Goal: Transaction & Acquisition: Obtain resource

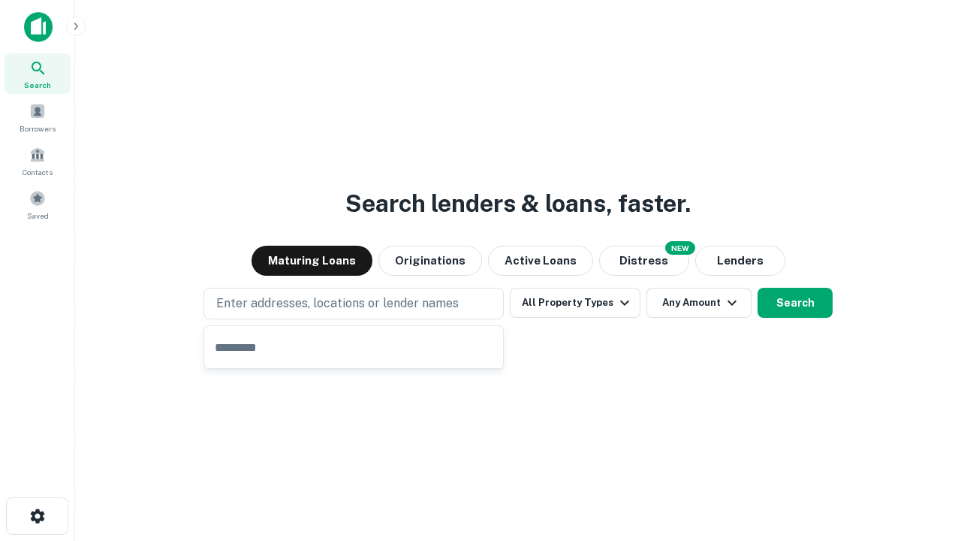
type input "**********"
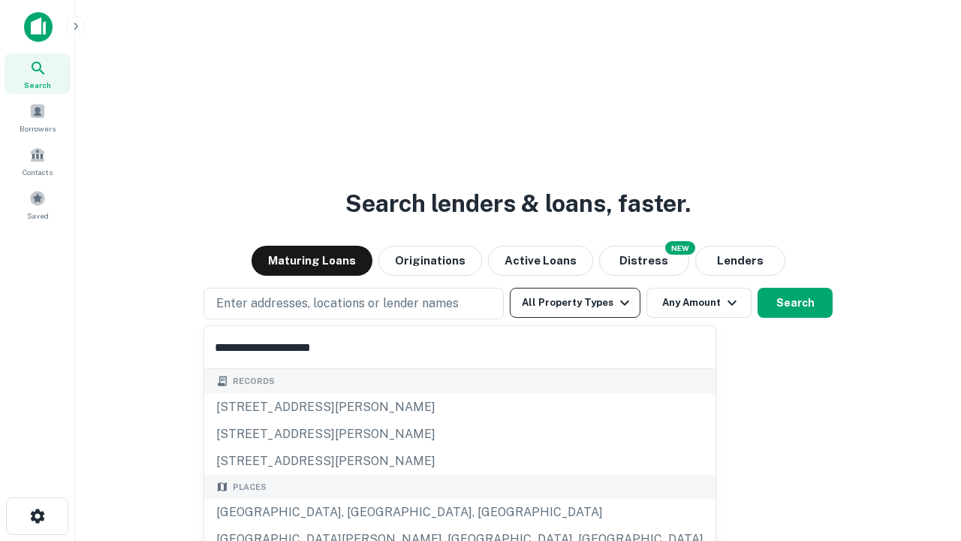
click at [359, 512] on div "Santa Monica, CA, USA" at bounding box center [459, 512] width 511 height 27
click at [575, 303] on button "All Property Types" at bounding box center [575, 303] width 131 height 30
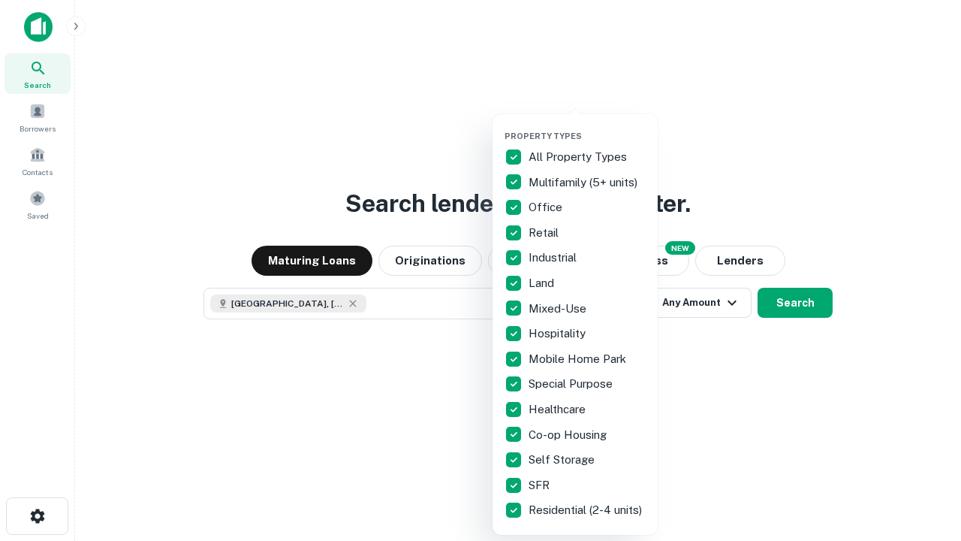
click at [587, 126] on button "button" at bounding box center [587, 126] width 165 height 1
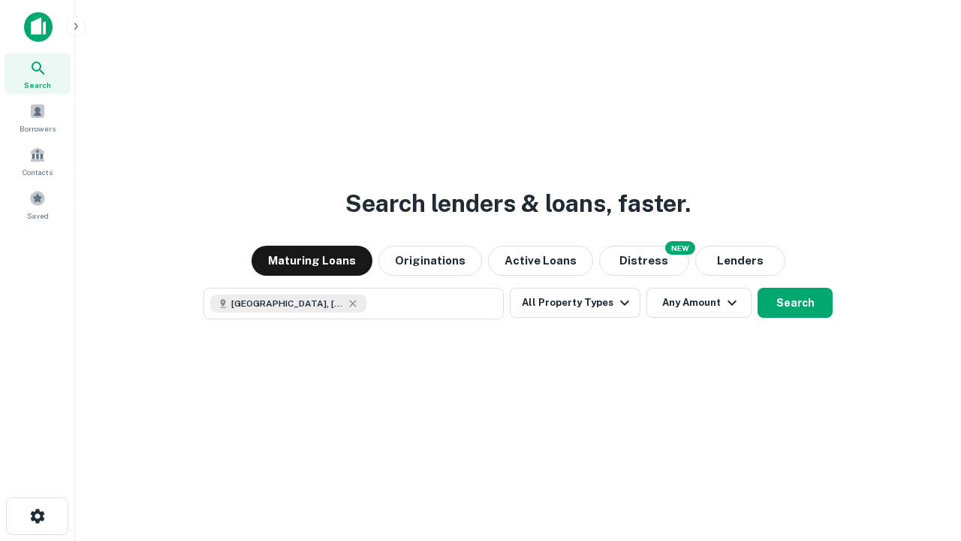
scroll to position [24, 0]
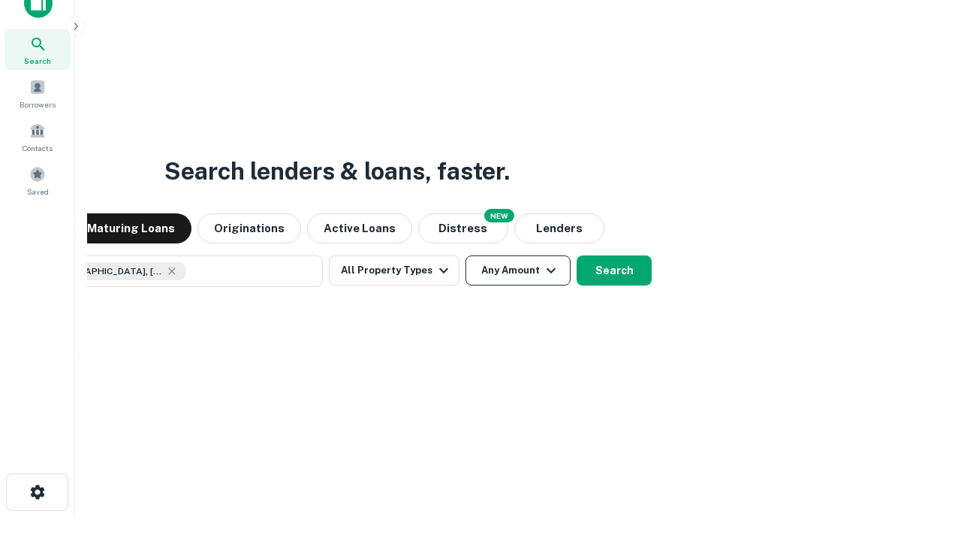
click at [466, 255] on button "Any Amount" at bounding box center [518, 270] width 105 height 30
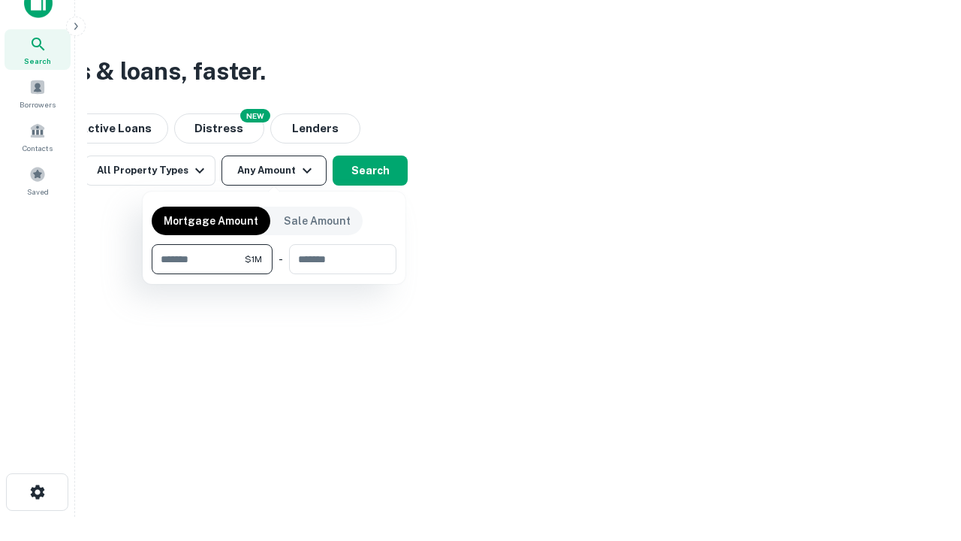
type input "*******"
click at [274, 274] on button "button" at bounding box center [274, 274] width 245 height 1
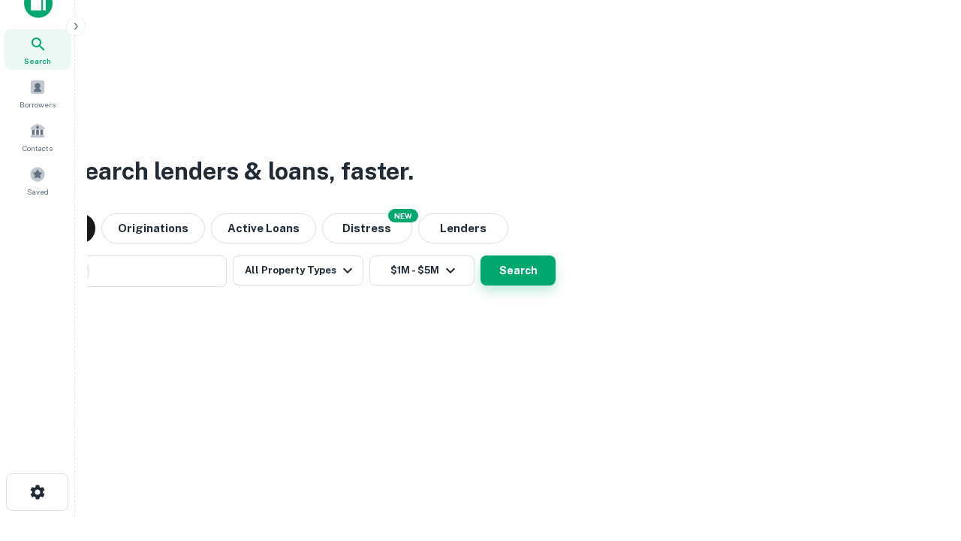
click at [481, 255] on button "Search" at bounding box center [518, 270] width 75 height 30
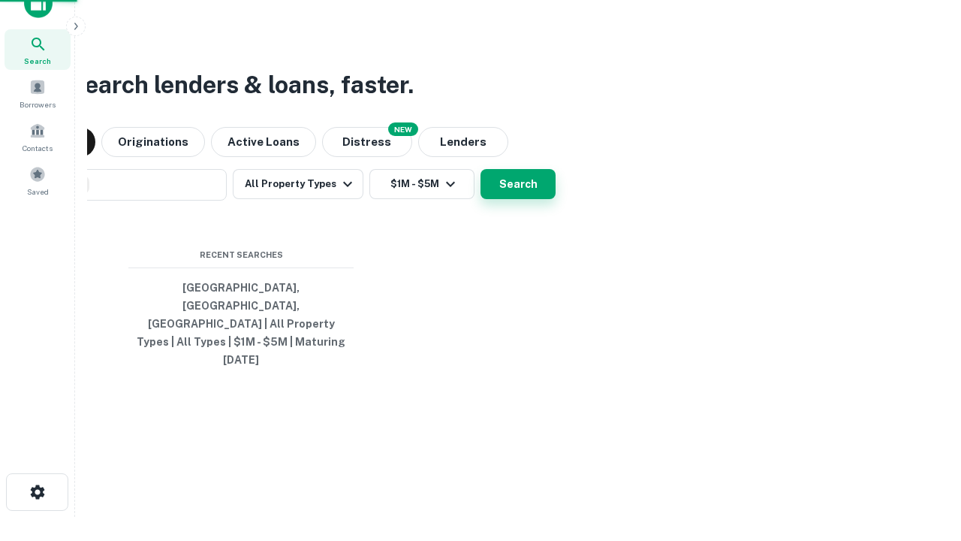
scroll to position [40, 425]
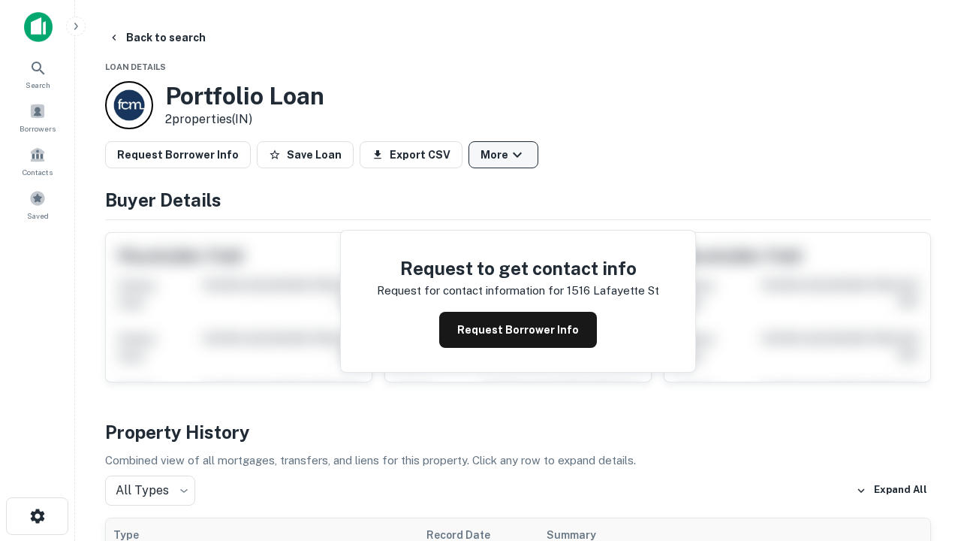
click at [503, 155] on button "More" at bounding box center [504, 154] width 70 height 27
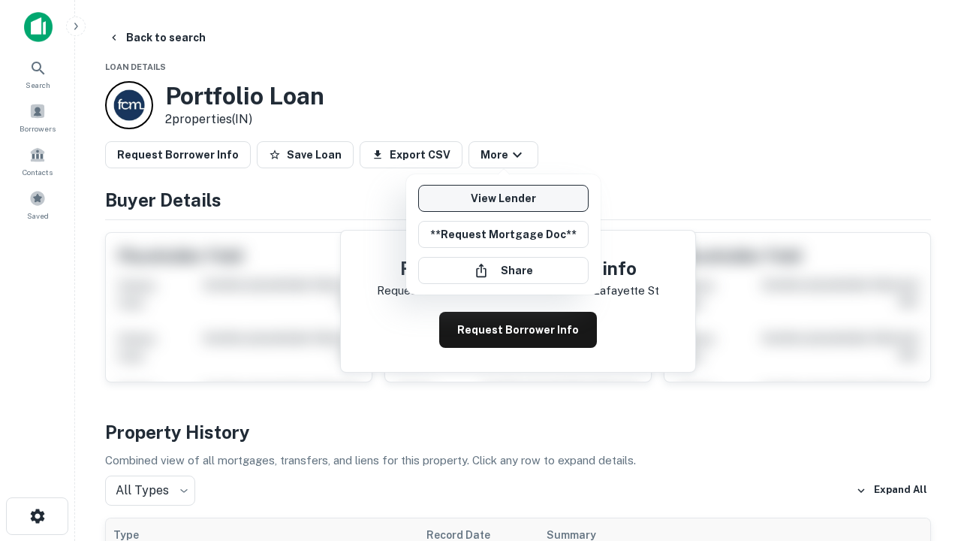
click at [503, 198] on link "View Lender" at bounding box center [503, 198] width 170 height 27
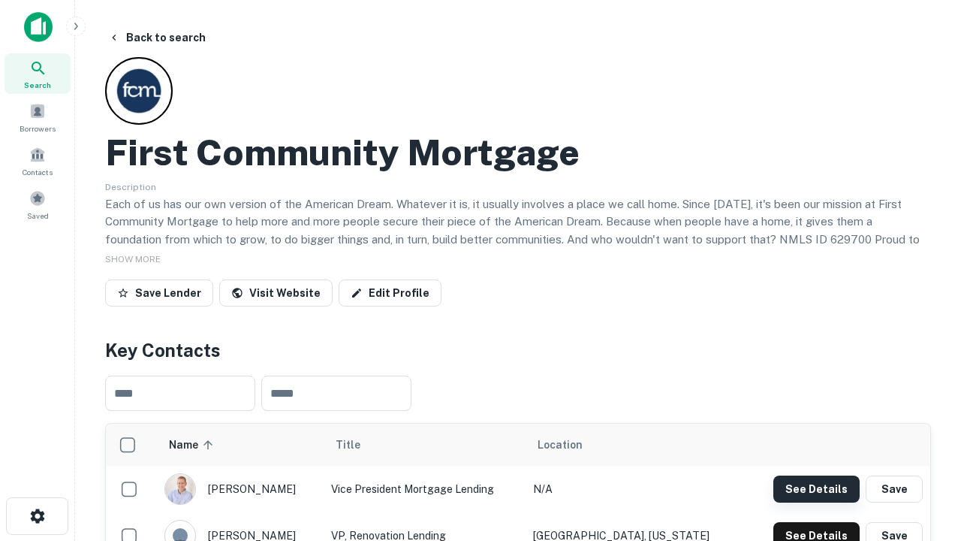
click at [816, 488] on button "See Details" at bounding box center [816, 488] width 86 height 27
click at [37, 516] on icon "button" at bounding box center [38, 516] width 18 height 18
